Goal: Task Accomplishment & Management: Use online tool/utility

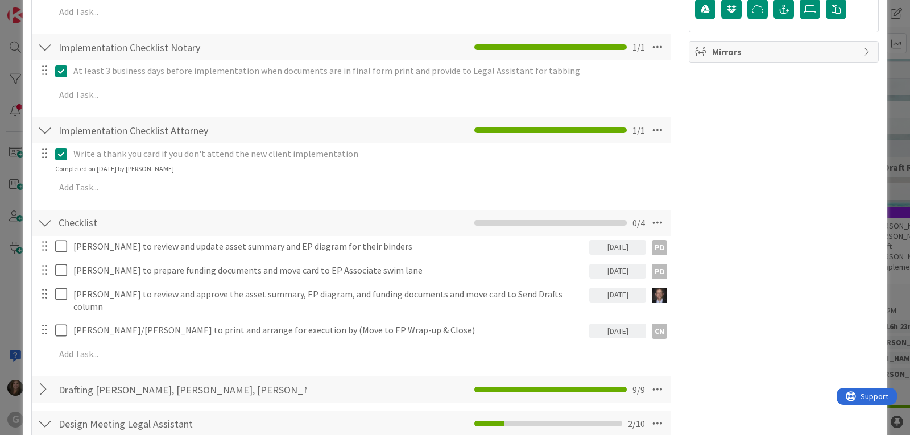
scroll to position [682, 0]
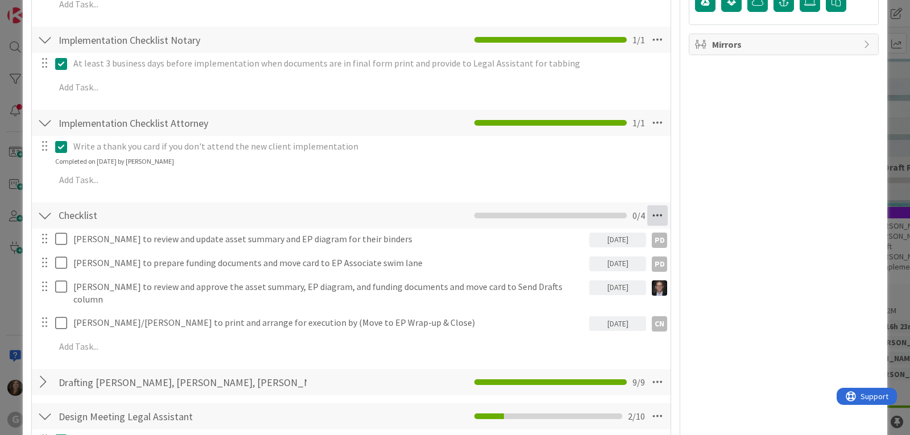
click at [650, 218] on icon at bounding box center [657, 215] width 20 height 20
type textarea "x"
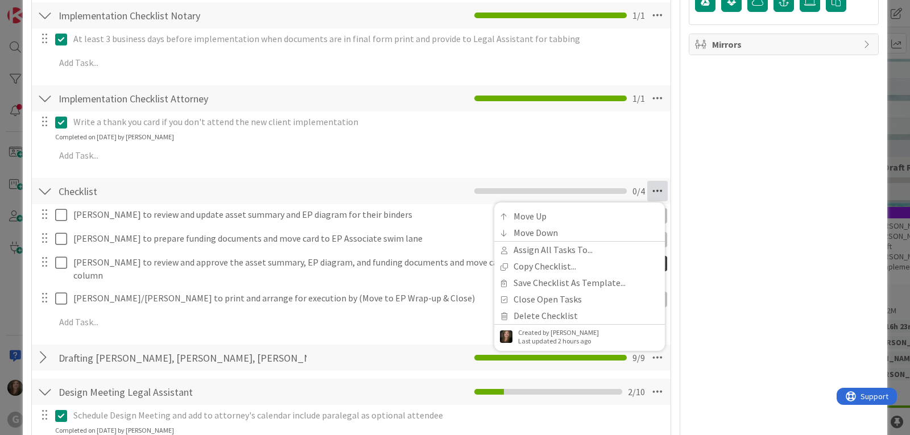
scroll to position [658, 0]
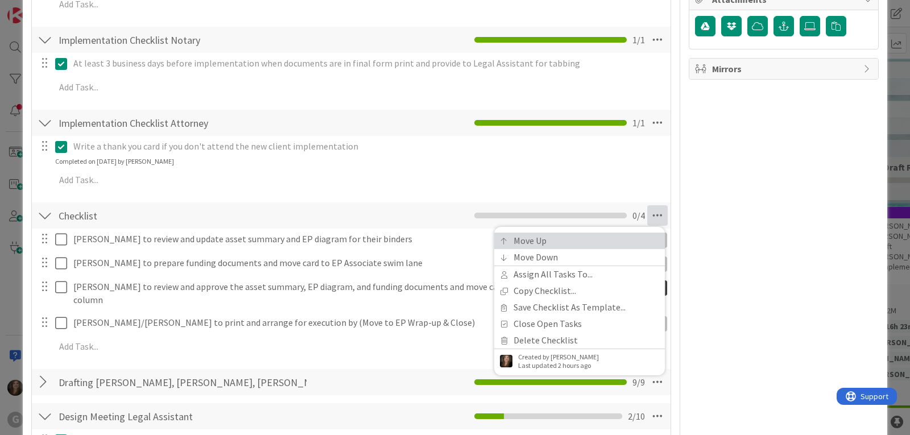
click at [548, 239] on link "Move Up" at bounding box center [579, 241] width 171 height 16
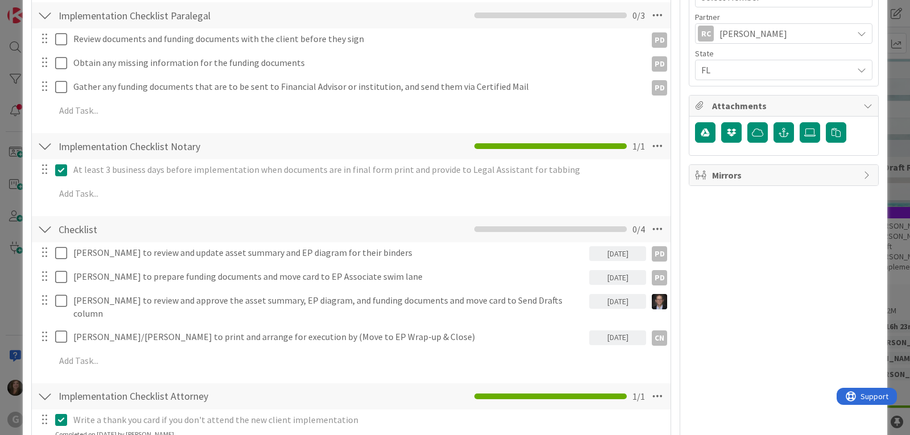
scroll to position [482, 0]
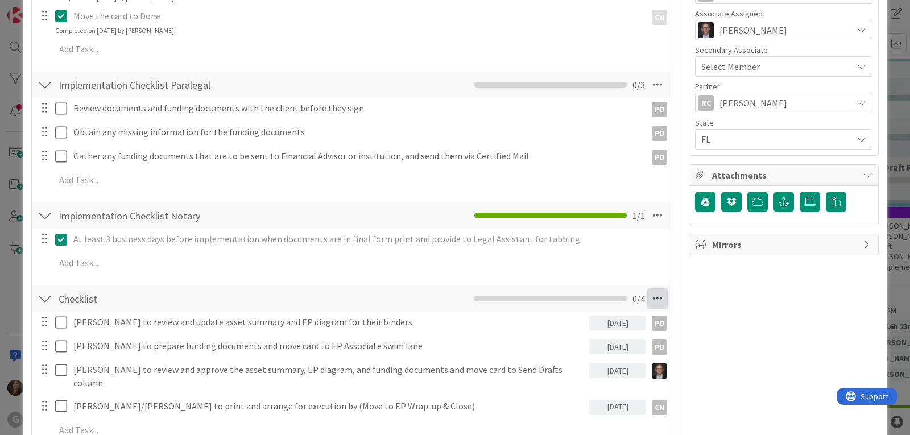
click at [651, 295] on icon at bounding box center [657, 298] width 20 height 20
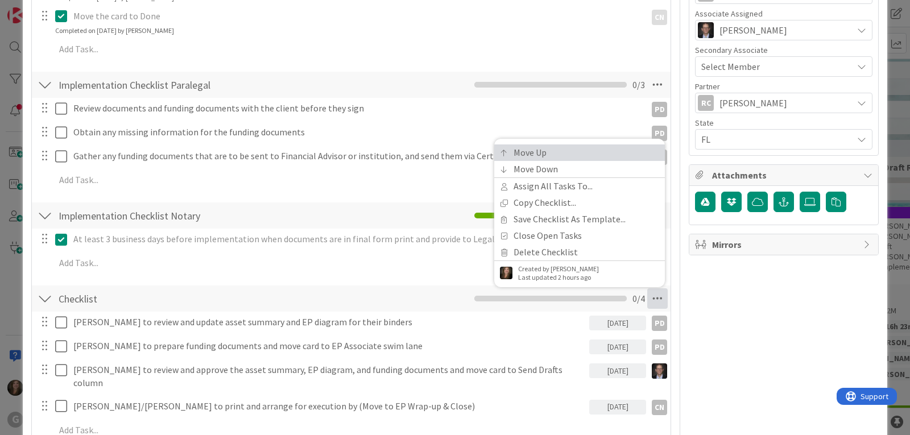
click at [557, 151] on link "Move Up" at bounding box center [579, 152] width 171 height 16
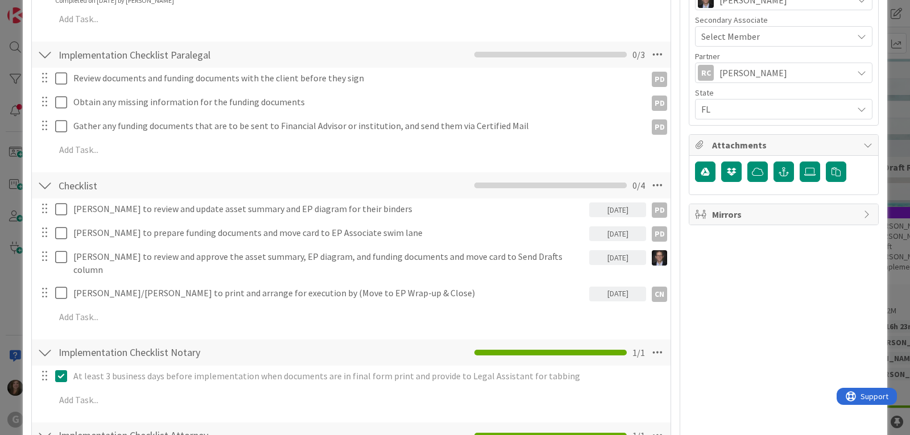
scroll to position [456, 0]
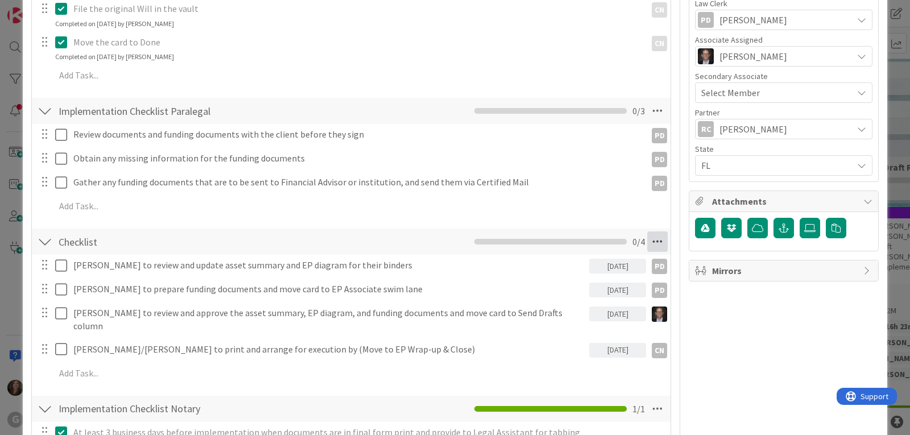
click at [649, 242] on icon at bounding box center [657, 241] width 20 height 20
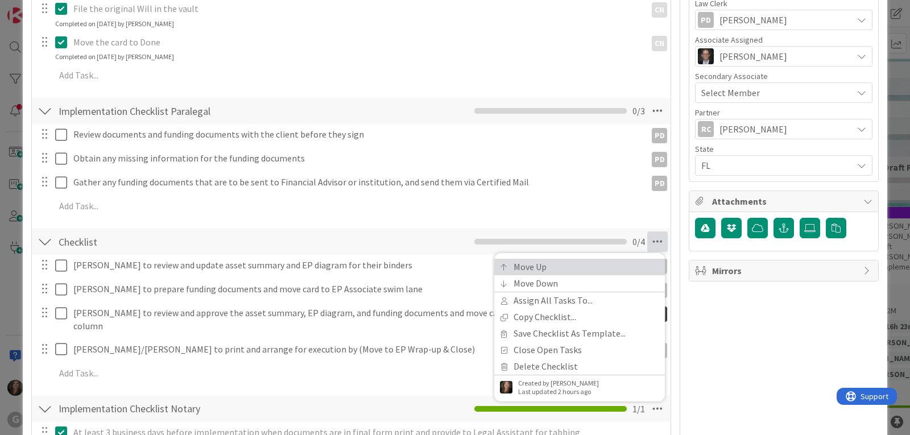
click at [542, 268] on link "Move Up" at bounding box center [579, 267] width 171 height 16
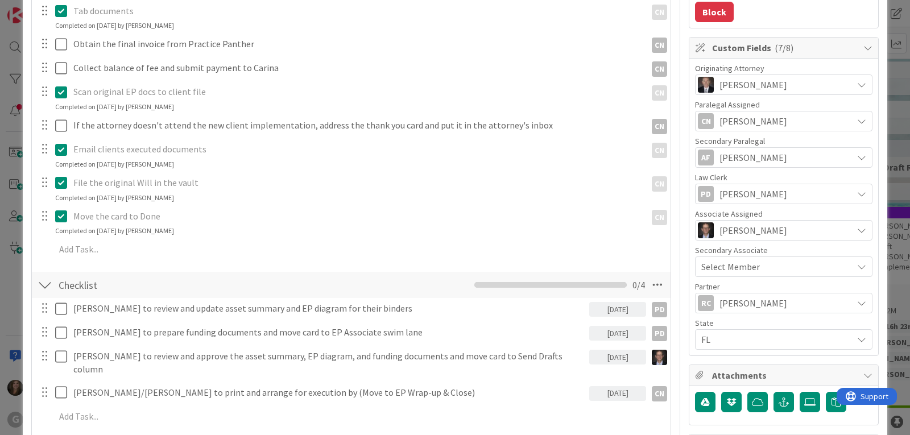
scroll to position [268, 0]
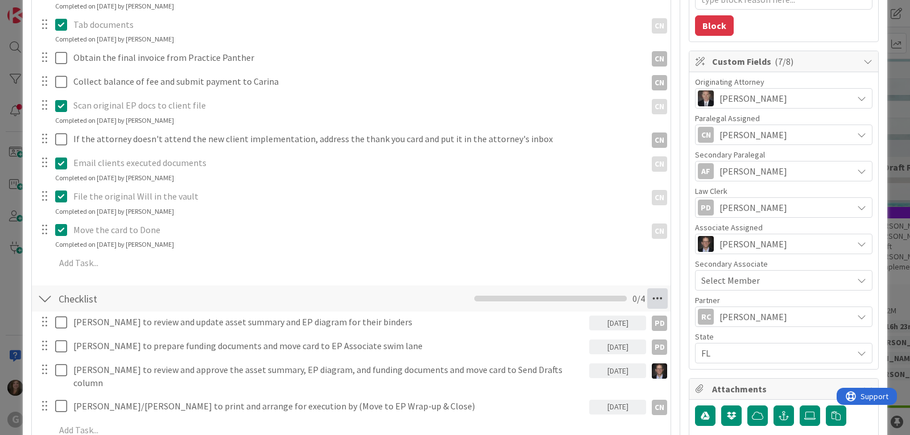
click at [647, 293] on icon at bounding box center [657, 298] width 20 height 20
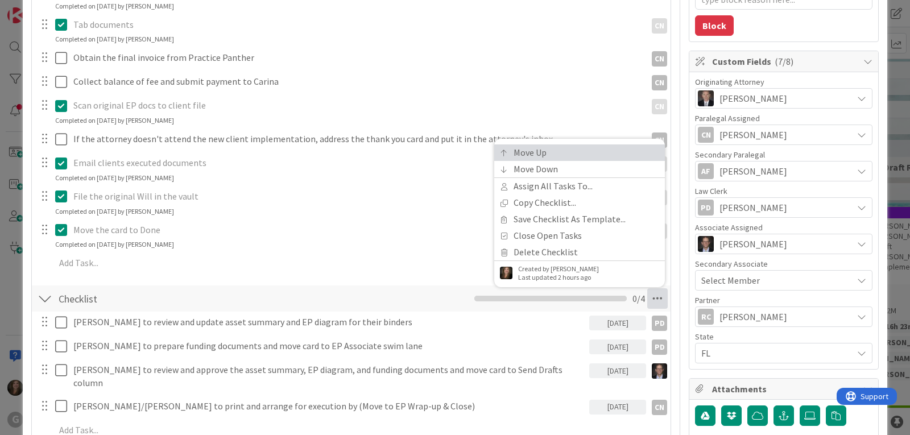
click at [538, 149] on link "Move Up" at bounding box center [579, 152] width 171 height 16
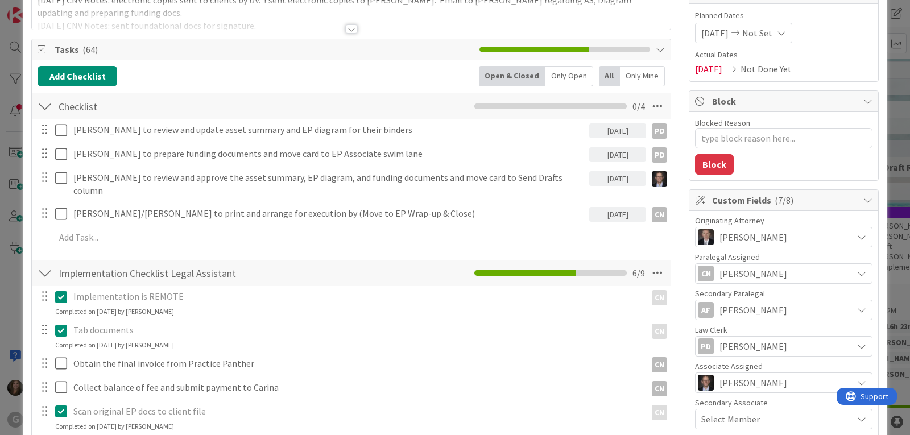
scroll to position [0, 0]
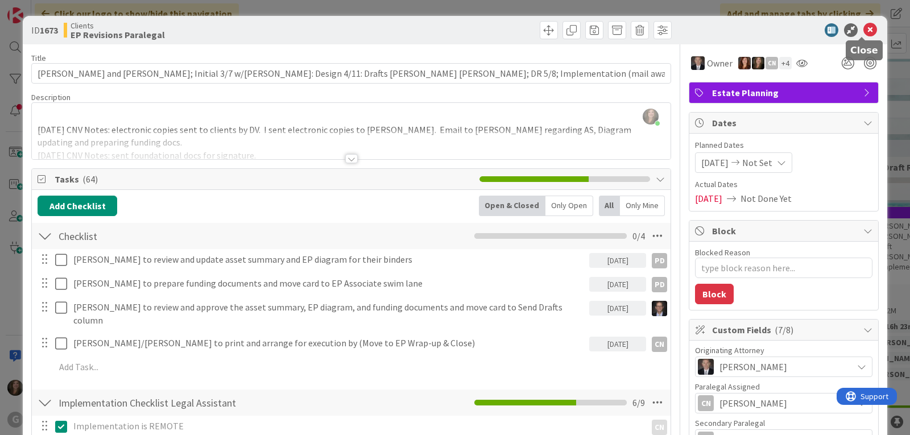
click at [863, 30] on icon at bounding box center [870, 30] width 14 height 14
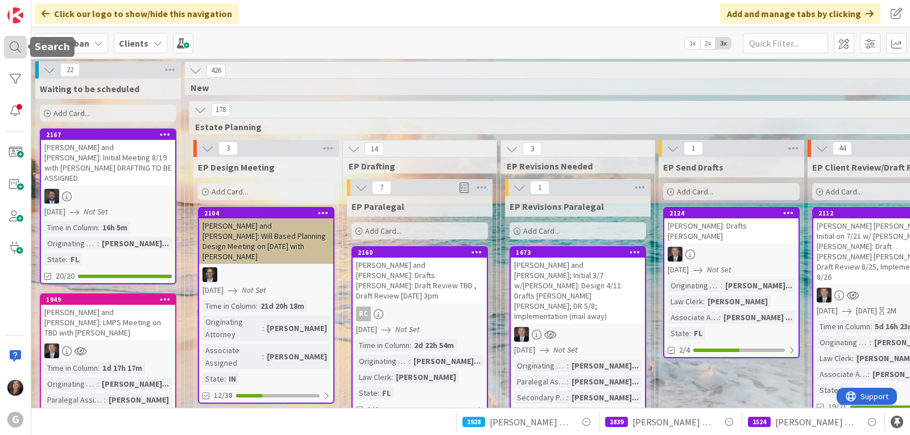
click at [15, 44] on div at bounding box center [15, 47] width 23 height 23
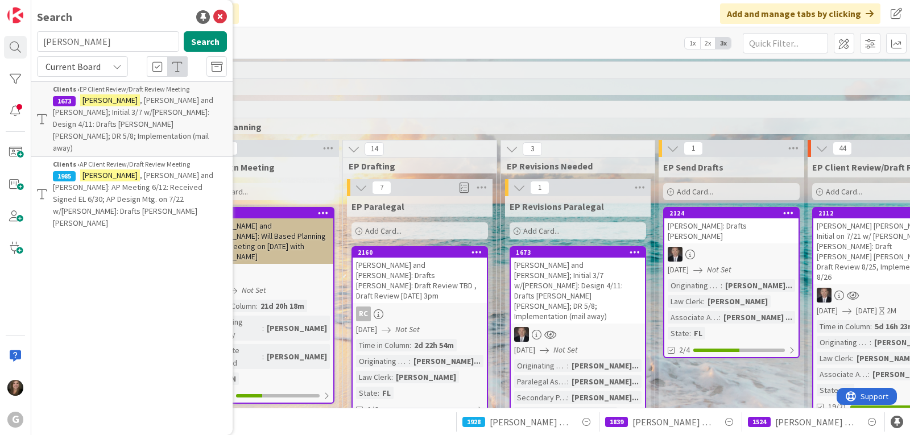
drag, startPoint x: 87, startPoint y: 42, endPoint x: 35, endPoint y: 40, distance: 52.3
click at [35, 40] on div "[PERSON_NAME] Search" at bounding box center [132, 43] width 204 height 25
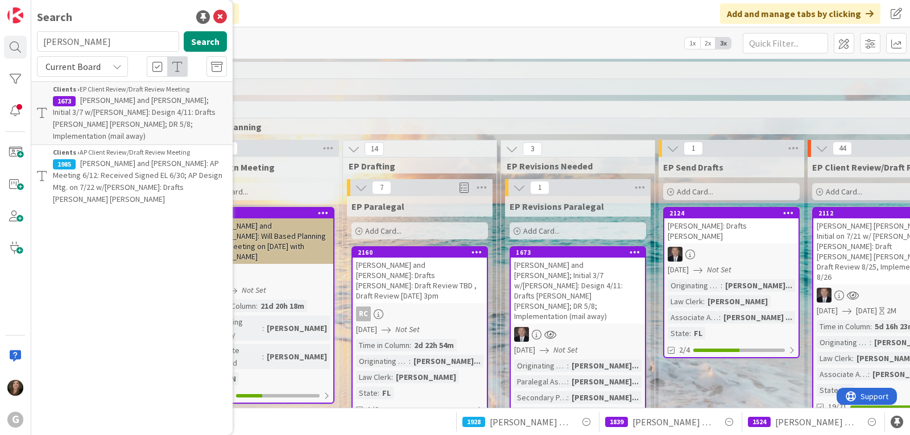
type input "[PERSON_NAME]"
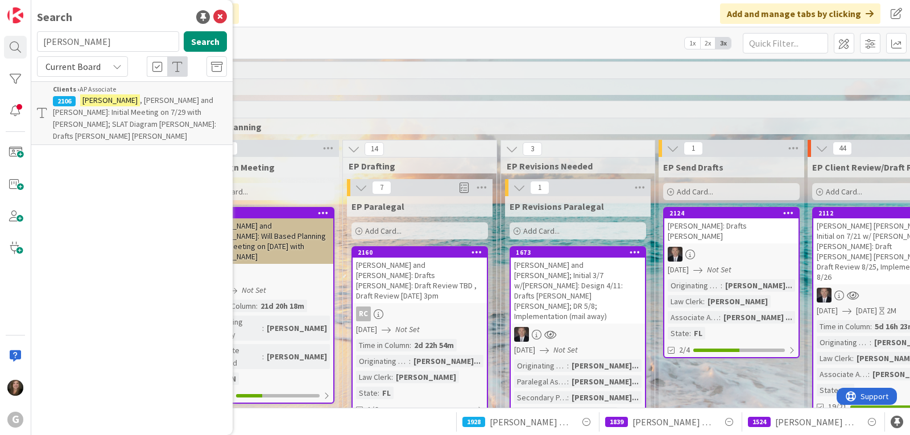
click at [134, 110] on span ", [PERSON_NAME] and [PERSON_NAME]: Initial Meeting on 7/29 with [PERSON_NAME]; …" at bounding box center [134, 118] width 163 height 46
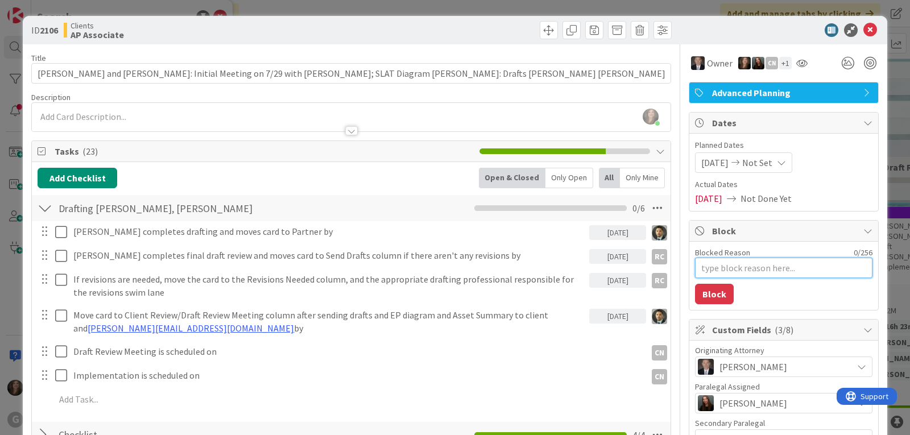
click at [718, 263] on textarea "Blocked Reason" at bounding box center [783, 268] width 177 height 20
paste textarea "I blocked this card; it ended up being deed work for out-of-state properties, w…"
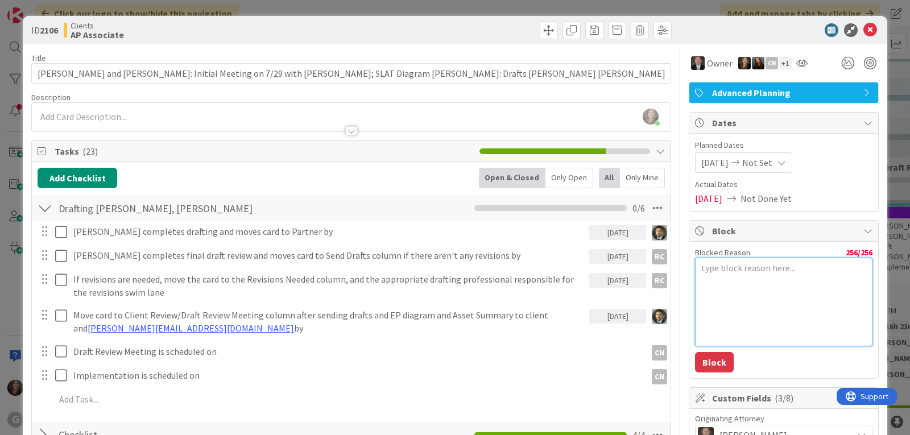
type textarea "x"
type textarea "I blocked this card; it ended up being deed work for out-of-state properties, w…"
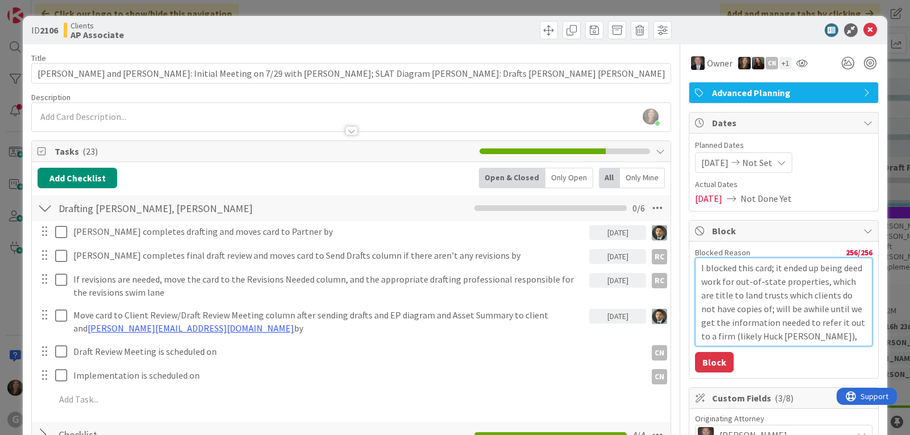
click at [842, 338] on textarea "I blocked this card; it ended up being deed work for out-of-state properties, w…" at bounding box center [783, 302] width 177 height 89
type textarea "x"
type textarea "I blocked this card; it ended up being deed work for out-of-state properties, w…"
type textarea "x"
type textarea "I blocked this card; it ended up being deed work for out-of-state properties, w…"
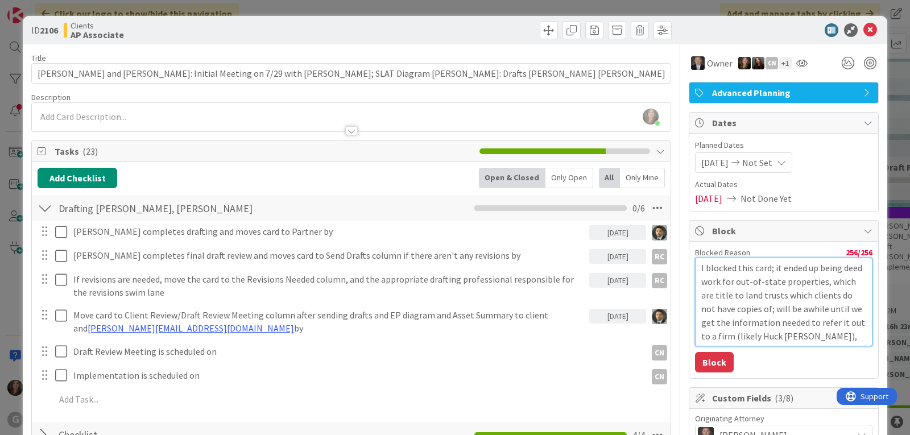
type textarea "x"
type textarea "I blocked this card; it ended up being deed work for out-of-state properties, w…"
drag, startPoint x: 708, startPoint y: 334, endPoint x: 751, endPoint y: 321, distance: 44.6
click at [708, 334] on textarea "I blocked this card; it ended up being deed work for out-of-state properties, w…" at bounding box center [783, 302] width 177 height 89
type textarea "x"
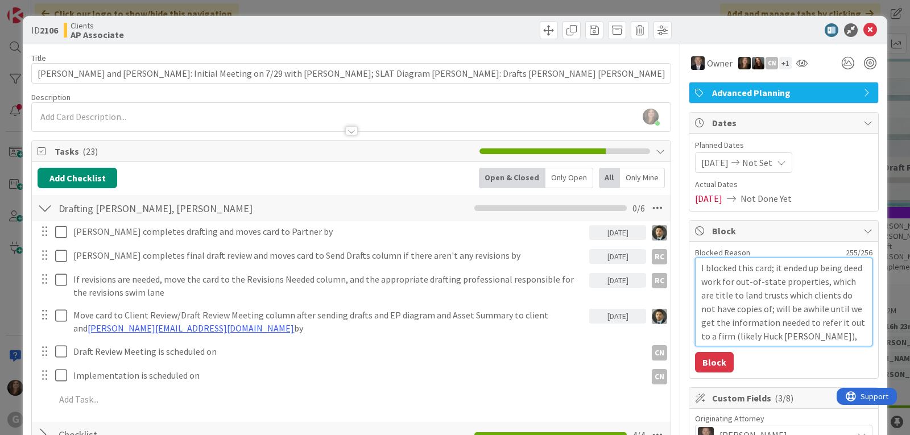
type textarea "I blocked this card; it ended up being deed work for out-of-state properties, w…"
type textarea "x"
type textarea "I blocked this card; it ended up being deed work for out-of-state properties, w…"
type textarea "x"
type textarea "I blocked this card; it ended up being deed work for out-of-state properties, w…"
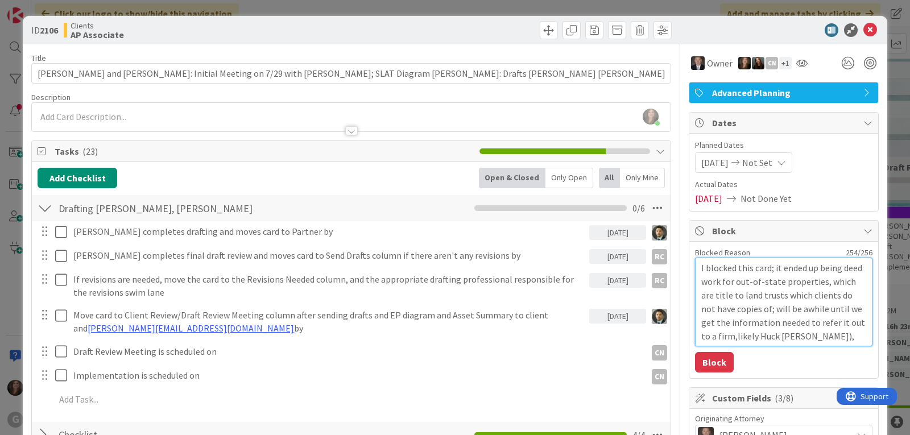
type textarea "x"
type textarea "I blocked this card; it ended up being deed work for out-of-state properties, w…"
drag, startPoint x: 785, startPoint y: 338, endPoint x: 828, endPoint y: 314, distance: 49.4
click at [785, 338] on textarea "I blocked this card; it ended up being deed work for out-of-state properties, w…" at bounding box center [783, 302] width 177 height 89
type textarea "x"
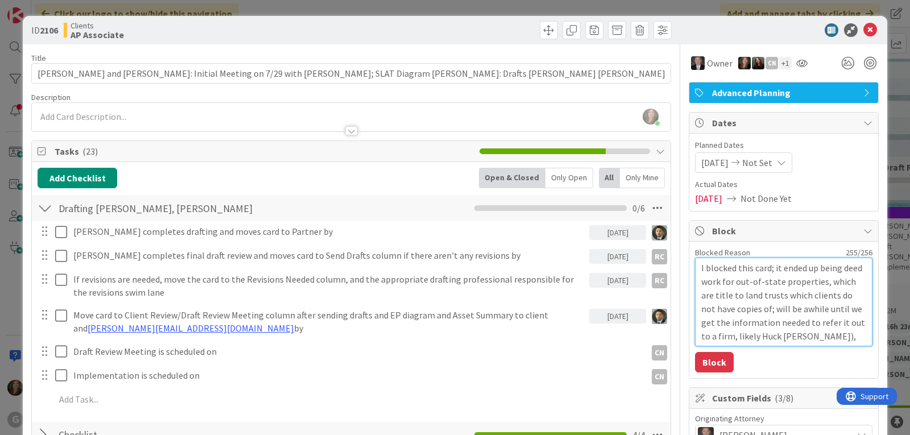
type textarea "I blocked this card; it ended up being deed work for out-of-state properties, w…"
click at [846, 336] on textarea "I blocked this card; it ended up being deed work for out-of-state properties, w…" at bounding box center [783, 302] width 177 height 89
type textarea "x"
type textarea "I blocked this card; it ended up being deed work for out-of-state properties, w…"
type textarea "x"
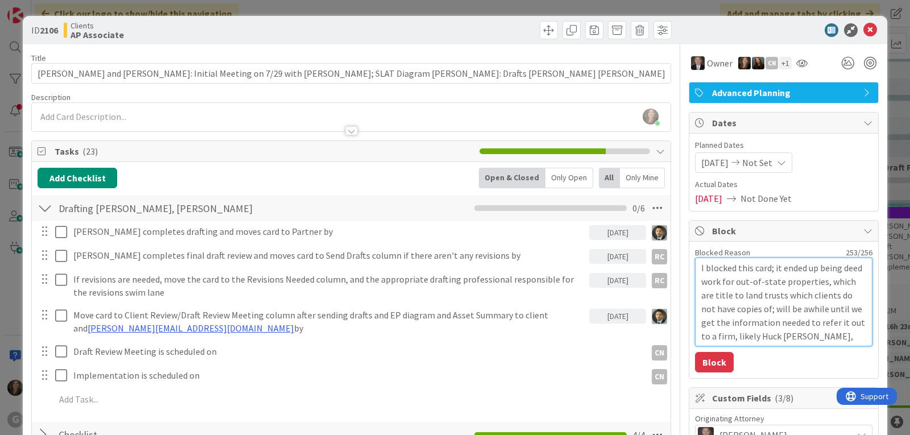
type textarea "I blocked this card; it ended up being deed work for out-of-state properties, w…"
type textarea "x"
type textarea "I blocked this card; it ended up being deed work for out-of-state properties, w…"
type textarea "x"
type textarea "I blocked this card; it ended up being deed work for out-of-state properties, w…"
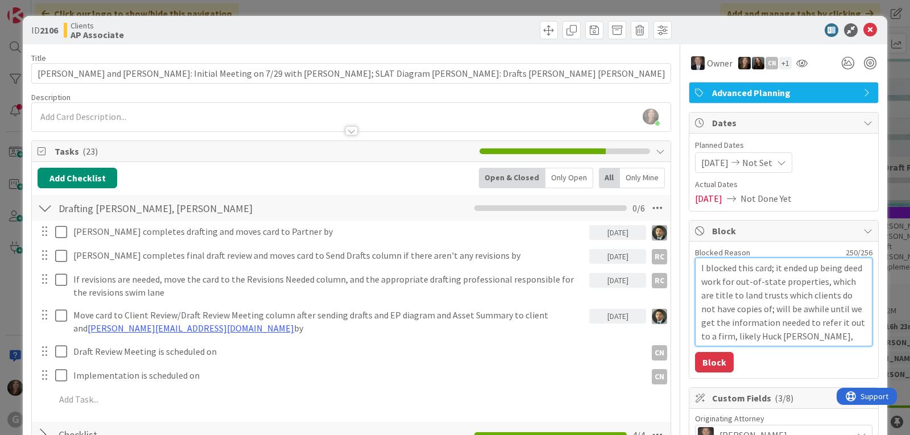
type textarea "x"
type textarea "I blocked this card; it ended up being deed work for out-of-state properties, w…"
type textarea "x"
type textarea "I blocked this card; it ended up being deed work for out-of-state properties, w…"
type textarea "x"
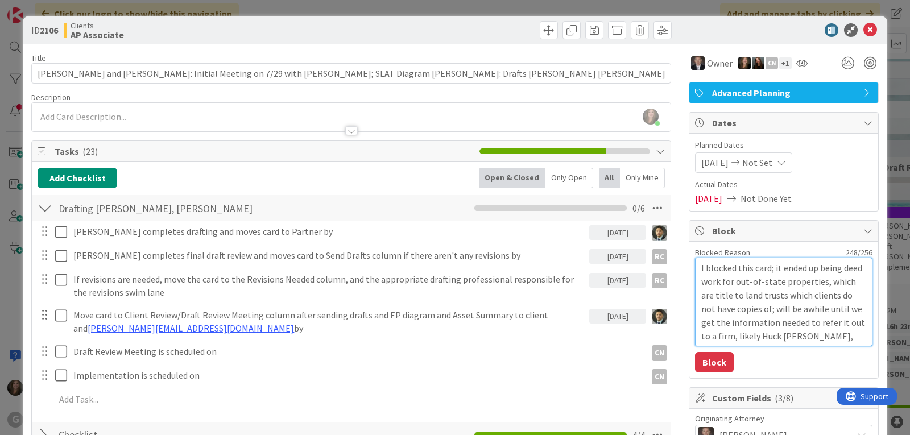
type textarea "I blocked this card; it ended up being deed work for out-of-state properties, w…"
type textarea "x"
type textarea "I blocked this card; it ended up being deed work for out-of-state properties, w…"
type textarea "x"
type textarea "I blocked this card; it ended up being deed work for out-of-state properties, w…"
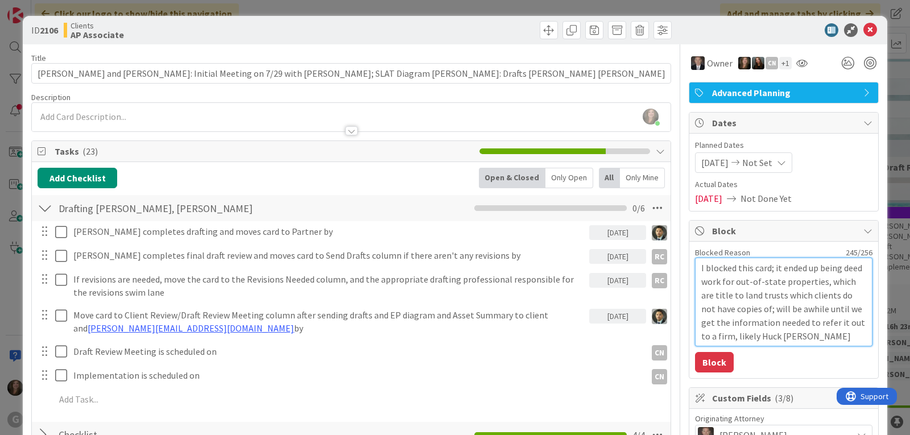
type textarea "x"
type textarea "I blocked this card; it ended up being deed work for out-of-state properties, w…"
type textarea "x"
type textarea "I blocked this card; it ended up being deed work for out-of-state properties, w…"
type textarea "x"
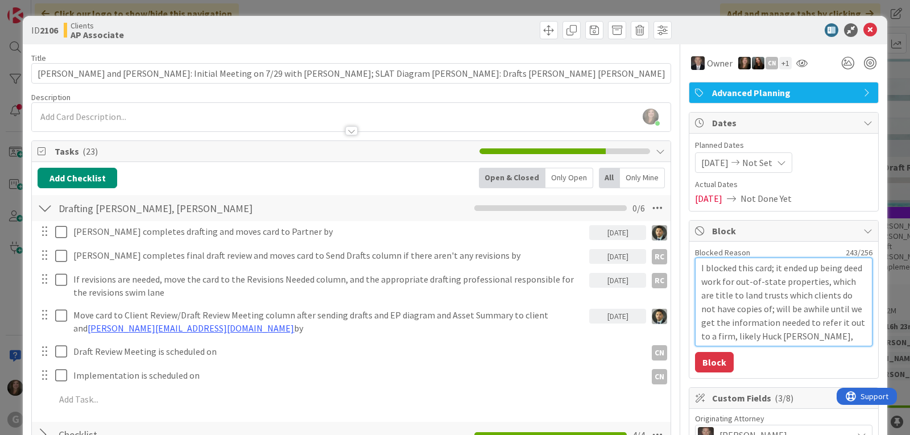
type textarea "I blocked this card; it ended up being deed work for out-of-state properties, w…"
type textarea "x"
type textarea "I blocked this card; it ended up being deed work for out-of-state properties, w…"
type textarea "x"
type textarea "I blocked this card; it ended up being deed work for out-of-state properties, w…"
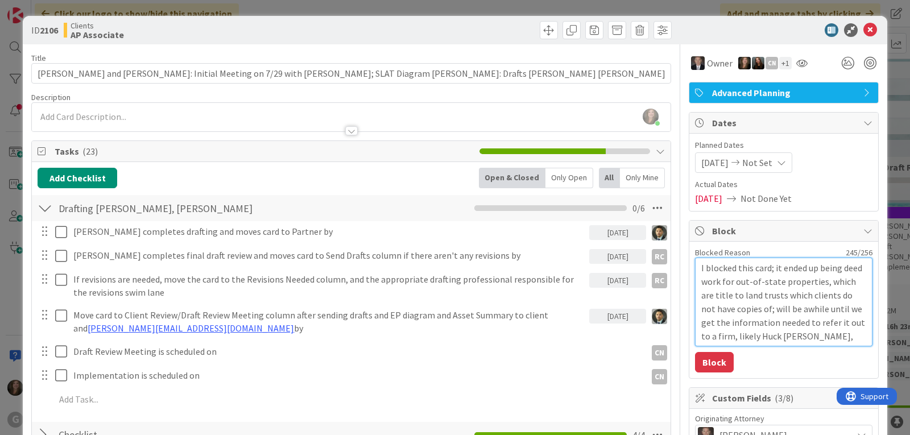
type textarea "x"
type textarea "I blocked this card; it ended up being deed work for out-of-state properties, w…"
type textarea "x"
type textarea "I blocked this card; it ended up being deed work for out-of-state properties, w…"
click at [695, 365] on button "Block" at bounding box center [714, 362] width 39 height 20
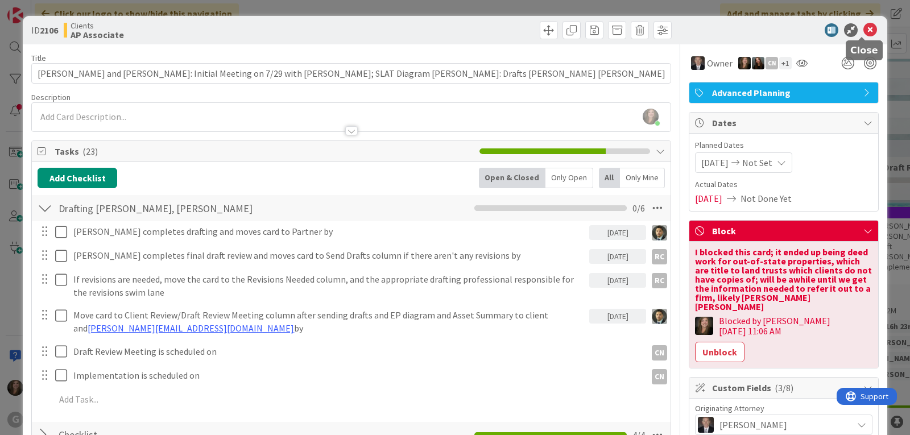
click at [863, 26] on icon at bounding box center [870, 30] width 14 height 14
